Goal: Check status: Check status

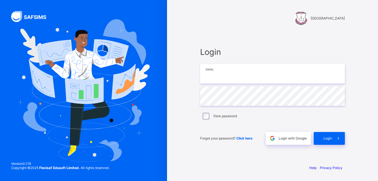
drag, startPoint x: 0, startPoint y: 0, endPoint x: 248, endPoint y: 73, distance: 258.9
click at [248, 73] on input "email" at bounding box center [272, 73] width 145 height 19
click at [220, 73] on input "email" at bounding box center [272, 73] width 145 height 19
type input "**********"
click at [323, 137] on div "Login" at bounding box center [329, 138] width 31 height 13
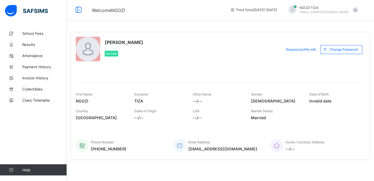
scroll to position [2, 0]
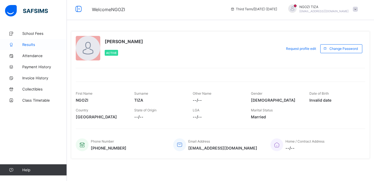
click at [23, 45] on span "Results" at bounding box center [44, 44] width 45 height 4
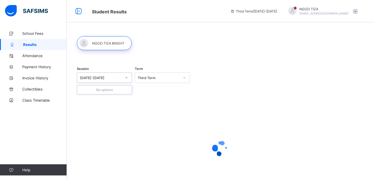
click at [116, 77] on div "[DATE]-[DATE]" at bounding box center [101, 78] width 42 height 4
click at [164, 101] on div at bounding box center [220, 148] width 287 height 106
click at [110, 81] on div "[DATE]-[DATE]" at bounding box center [99, 78] width 44 height 8
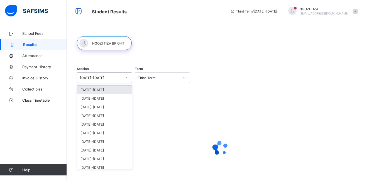
click at [88, 91] on div "[DATE]-[DATE]" at bounding box center [104, 89] width 55 height 9
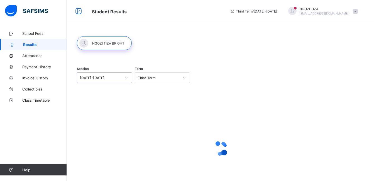
click at [160, 76] on div "Third Term" at bounding box center [159, 78] width 42 height 4
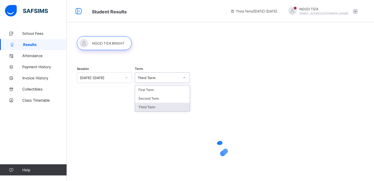
click at [153, 106] on div "Third Term" at bounding box center [162, 107] width 55 height 9
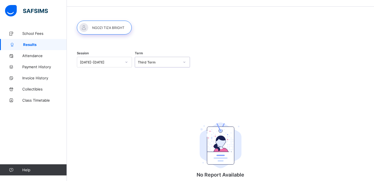
scroll to position [45, 0]
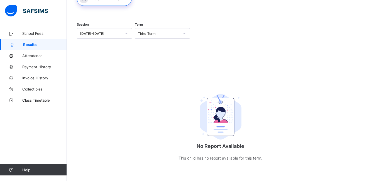
click at [227, 118] on img at bounding box center [221, 117] width 42 height 46
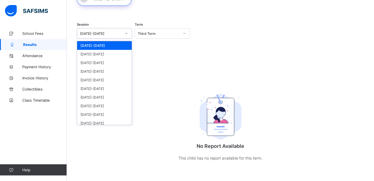
click at [101, 33] on div "[DATE]-[DATE]" at bounding box center [101, 33] width 42 height 4
click at [88, 56] on div "[DATE]-[DATE]" at bounding box center [104, 54] width 55 height 9
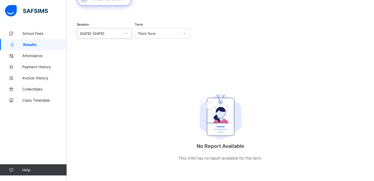
click at [157, 34] on div "Third Term" at bounding box center [159, 33] width 42 height 4
click at [152, 65] on div "Third Term" at bounding box center [162, 62] width 55 height 9
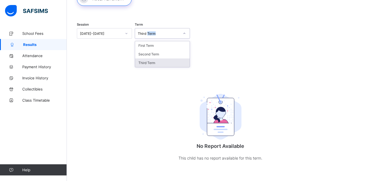
scroll to position [29, 0]
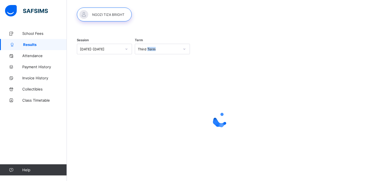
click at [152, 65] on div "Session [DATE]-[DATE] Term Third Term" at bounding box center [220, 50] width 287 height 34
drag, startPoint x: 152, startPoint y: 65, endPoint x: 121, endPoint y: 54, distance: 32.4
click at [121, 54] on div "Session [DATE]-[DATE]" at bounding box center [104, 49] width 55 height 23
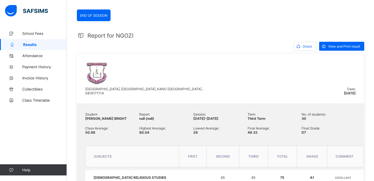
scroll to position [86, 0]
click at [340, 47] on span "View and Print result" at bounding box center [344, 47] width 32 height 4
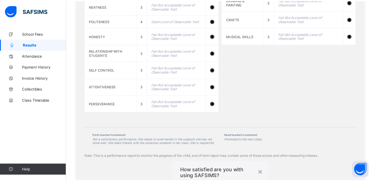
scroll to position [515, 0]
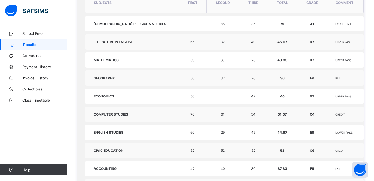
scroll to position [239, 0]
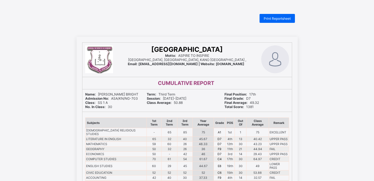
click at [271, 18] on span "Print Reportsheet" at bounding box center [277, 18] width 27 height 4
click at [275, 20] on span "Print Reportsheet" at bounding box center [277, 18] width 27 height 4
